Goal: Navigation & Orientation: Find specific page/section

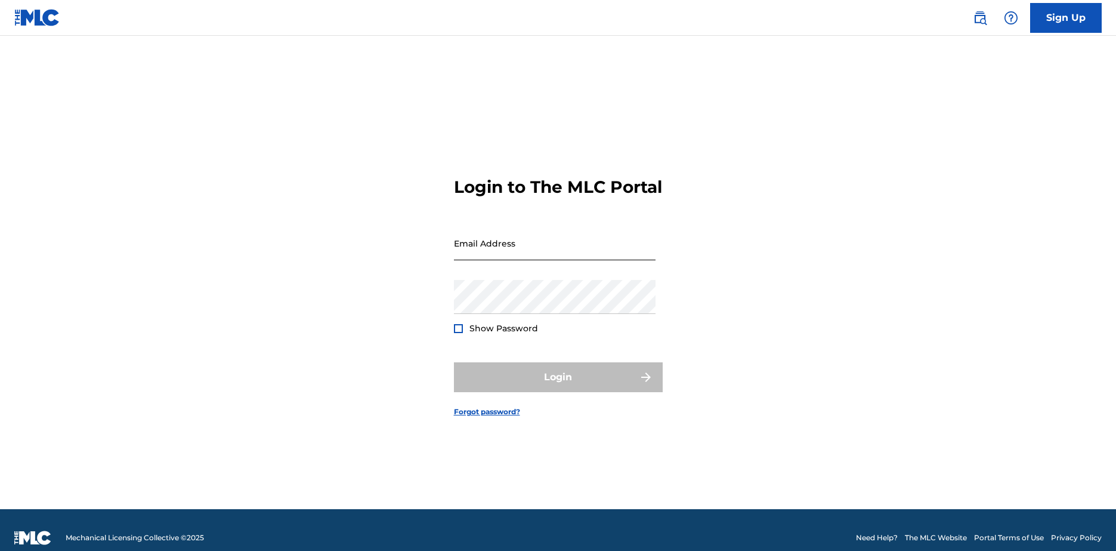
click at [499, 246] on input "Email Address" at bounding box center [555, 243] width 202 height 34
type input "o"
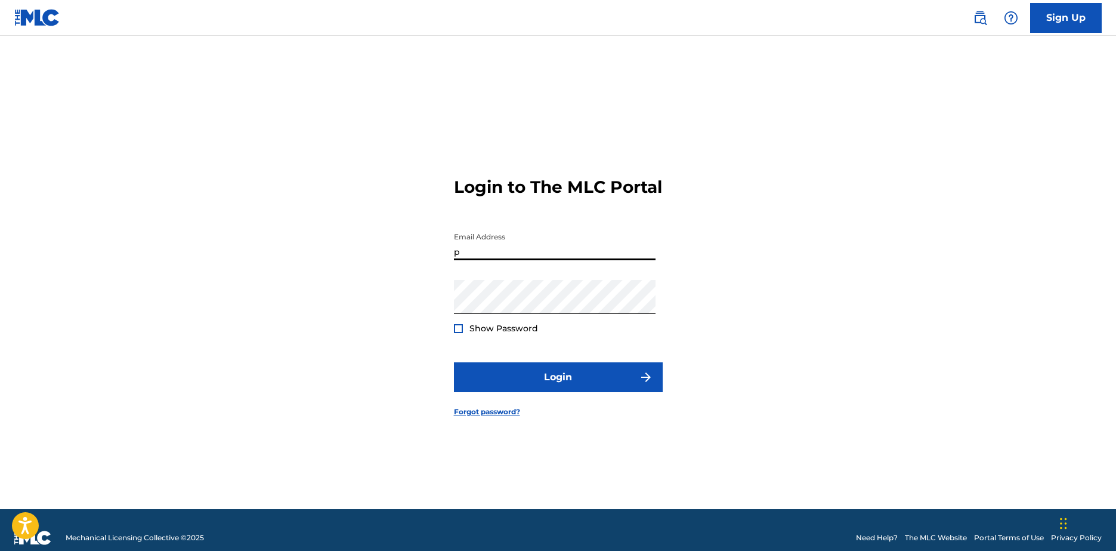
type input "[EMAIL_ADDRESS][DOMAIN_NAME]"
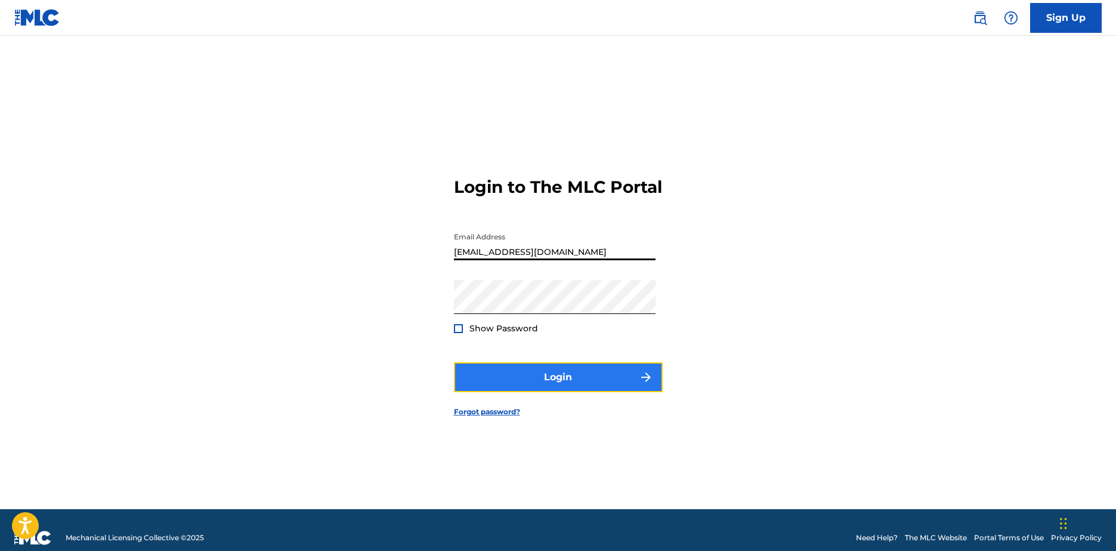
click at [554, 375] on button "Login" at bounding box center [558, 377] width 209 height 30
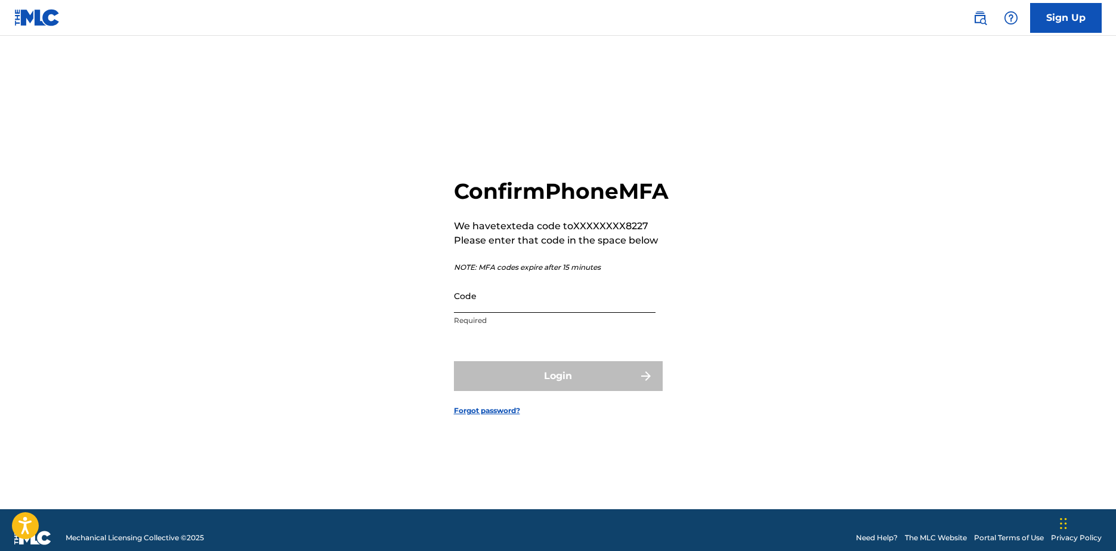
click at [535, 313] on input "Code" at bounding box center [555, 296] width 202 height 34
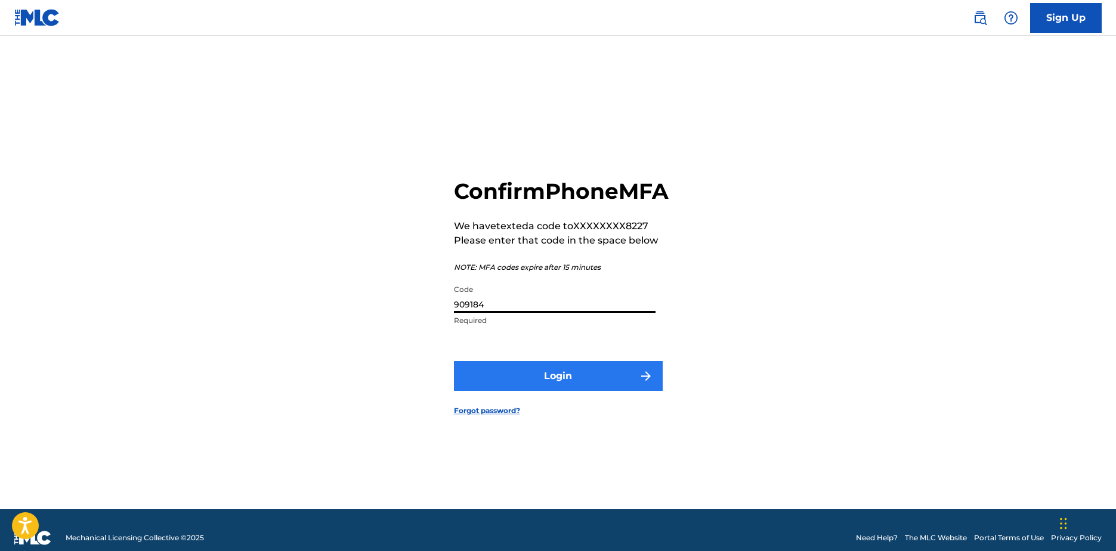
type input "909184"
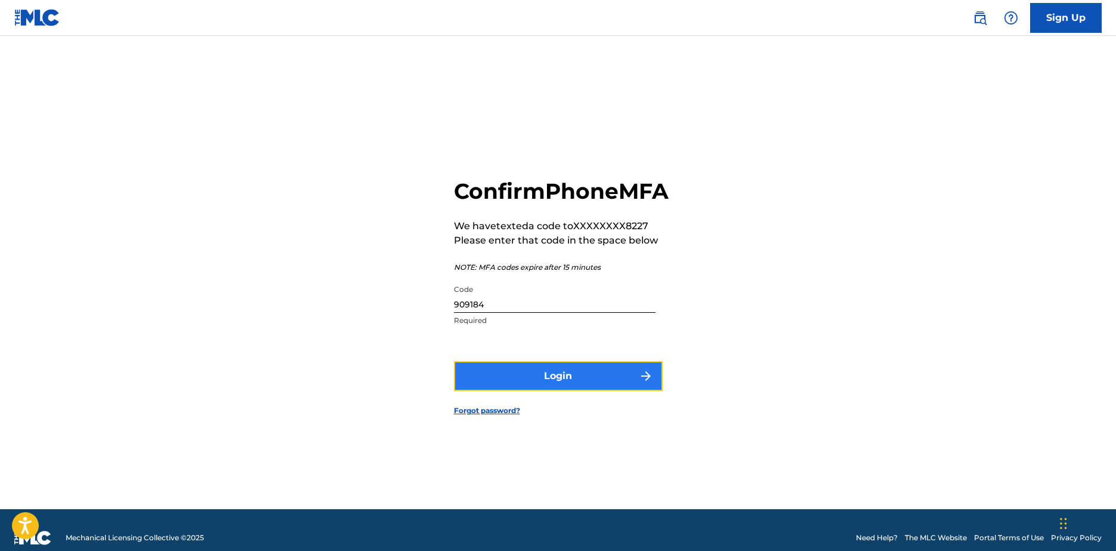
click at [542, 387] on button "Login" at bounding box center [558, 376] width 209 height 30
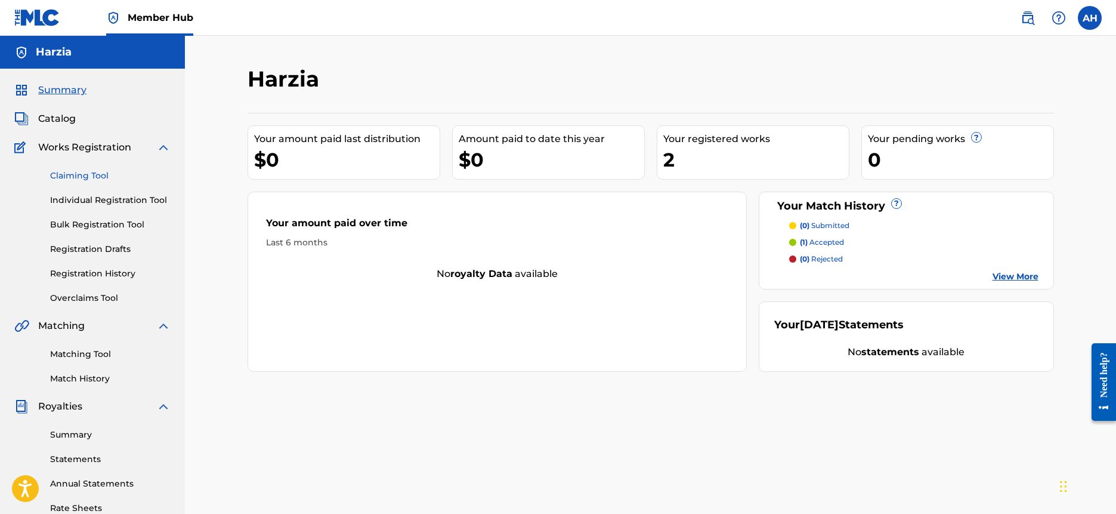
click at [106, 171] on link "Claiming Tool" at bounding box center [110, 175] width 121 height 13
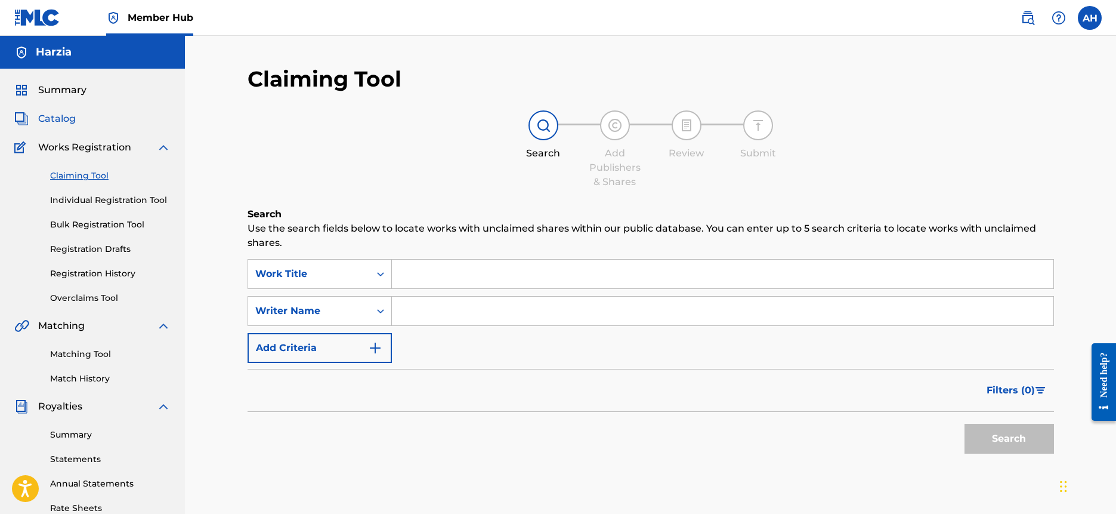
click at [67, 122] on span "Catalog" at bounding box center [57, 119] width 38 height 14
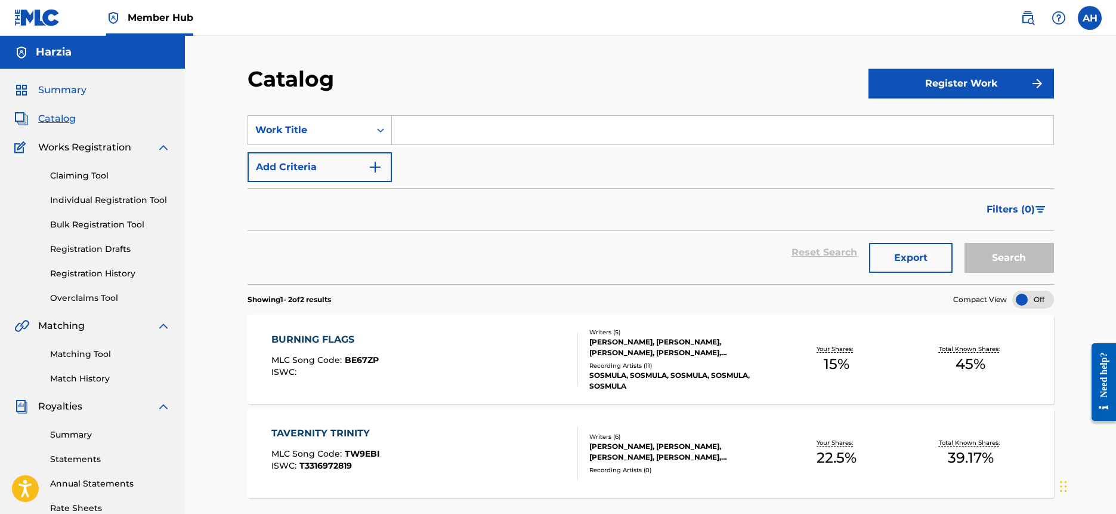
click at [74, 87] on span "Summary" at bounding box center [62, 90] width 48 height 14
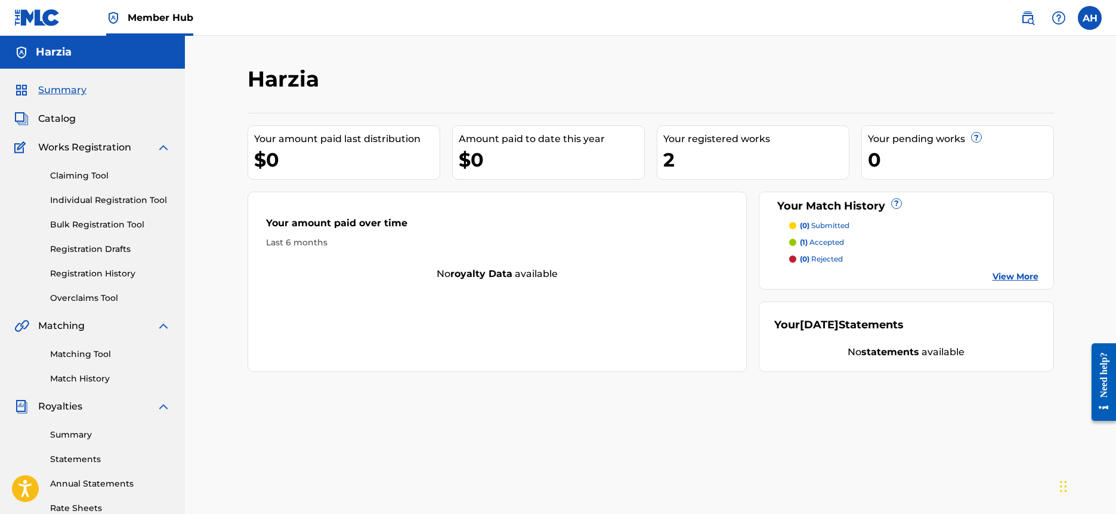
click at [92, 147] on span "Works Registration" at bounding box center [84, 147] width 93 height 14
